Goal: Transaction & Acquisition: Purchase product/service

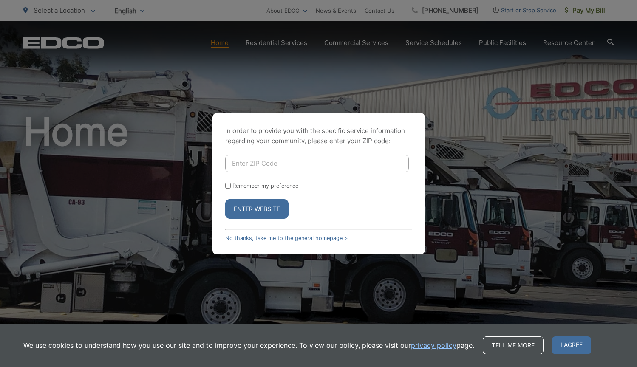
click at [279, 168] on input "Enter ZIP Code" at bounding box center [317, 164] width 184 height 18
type input "92064"
click at [257, 209] on button "Enter Website" at bounding box center [256, 209] width 63 height 20
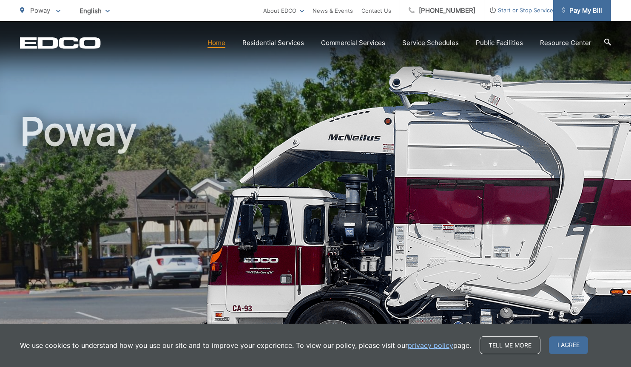
click at [573, 15] on span "Pay My Bill" at bounding box center [582, 11] width 40 height 10
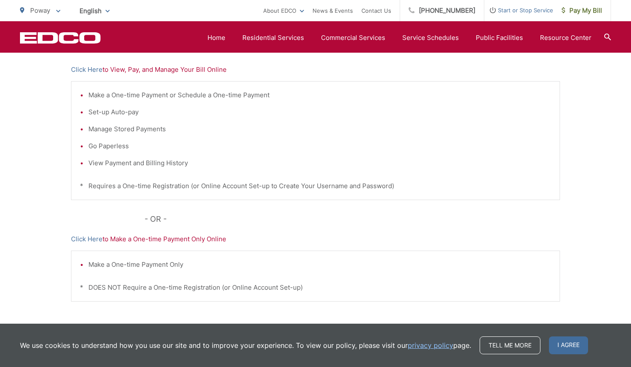
scroll to position [140, 0]
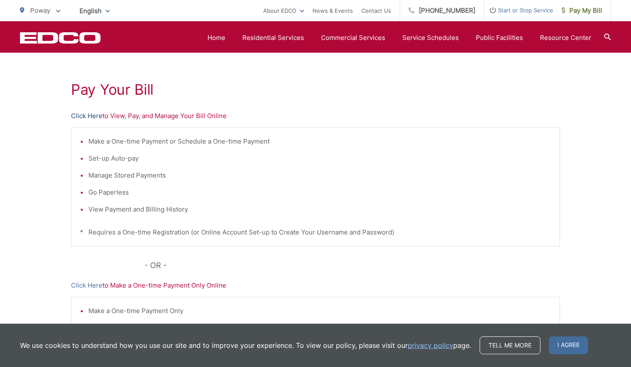
click at [88, 117] on link "Click Here" at bounding box center [86, 116] width 31 height 10
click at [81, 117] on link "Click Here" at bounding box center [86, 116] width 31 height 10
